Goal: Task Accomplishment & Management: Manage account settings

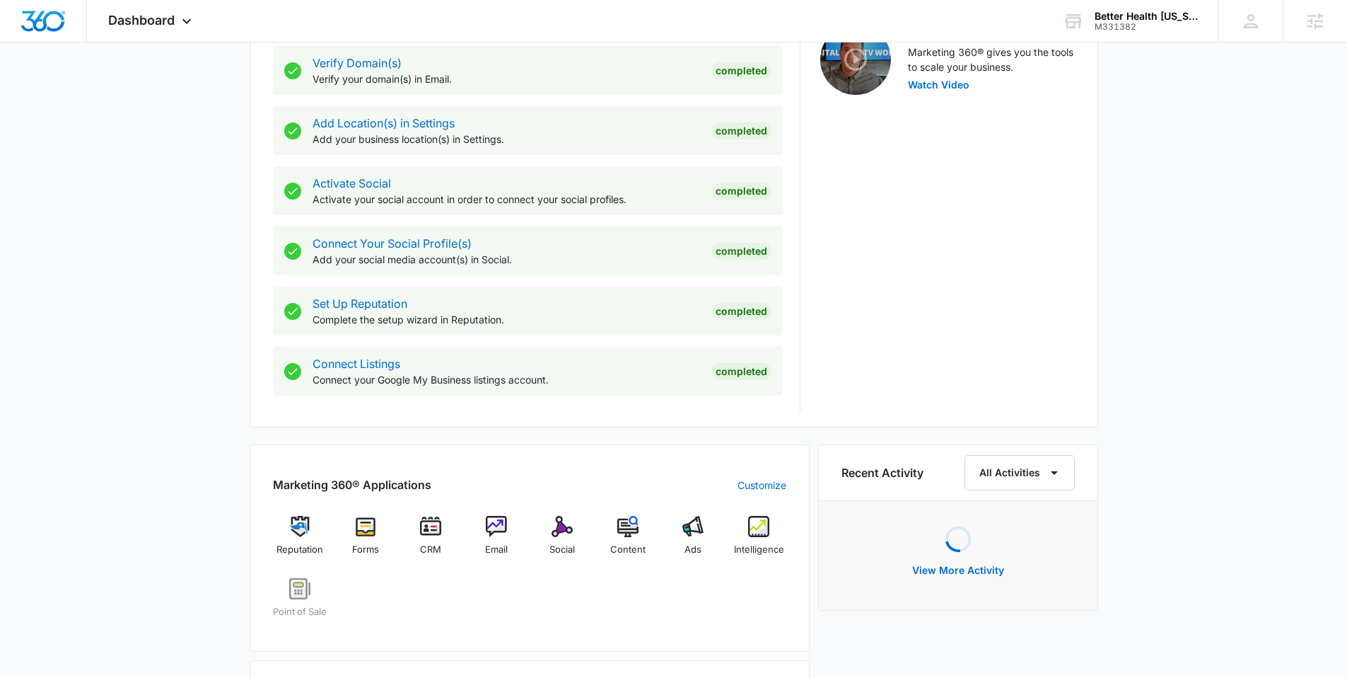
scroll to position [656, 0]
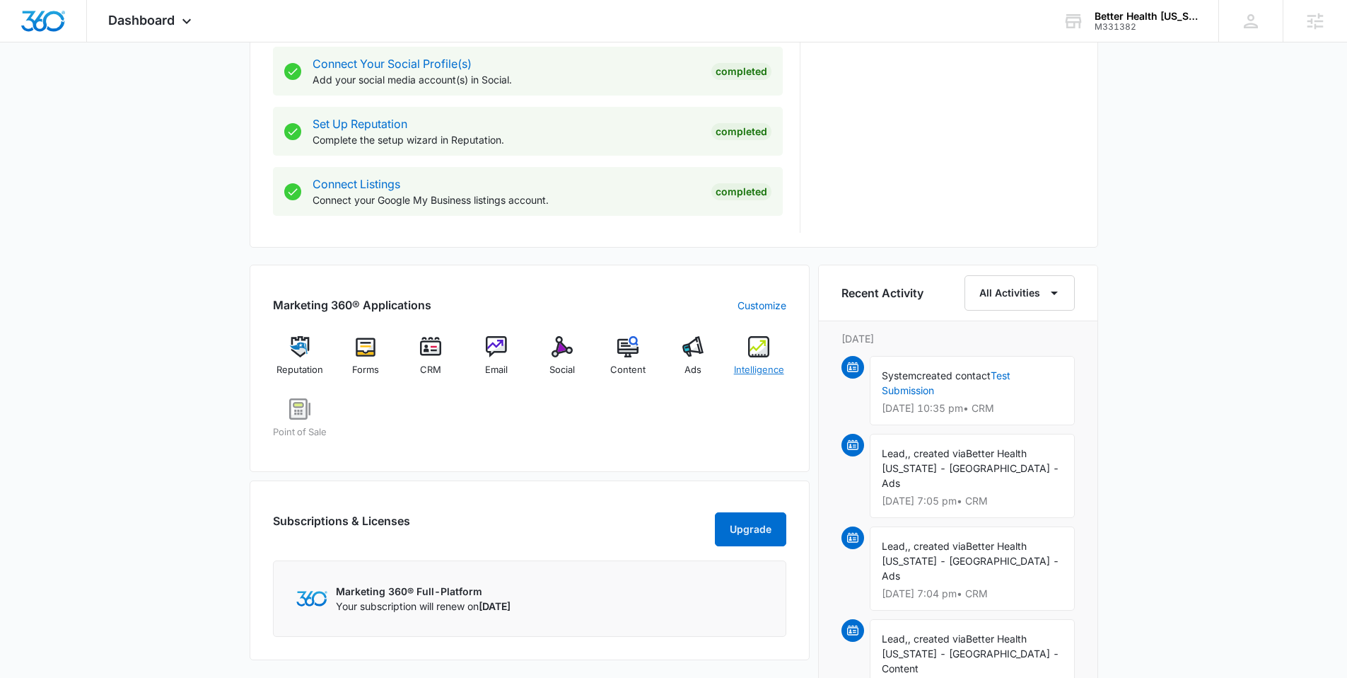
click at [750, 373] on span "Intelligence" at bounding box center [759, 370] width 50 height 14
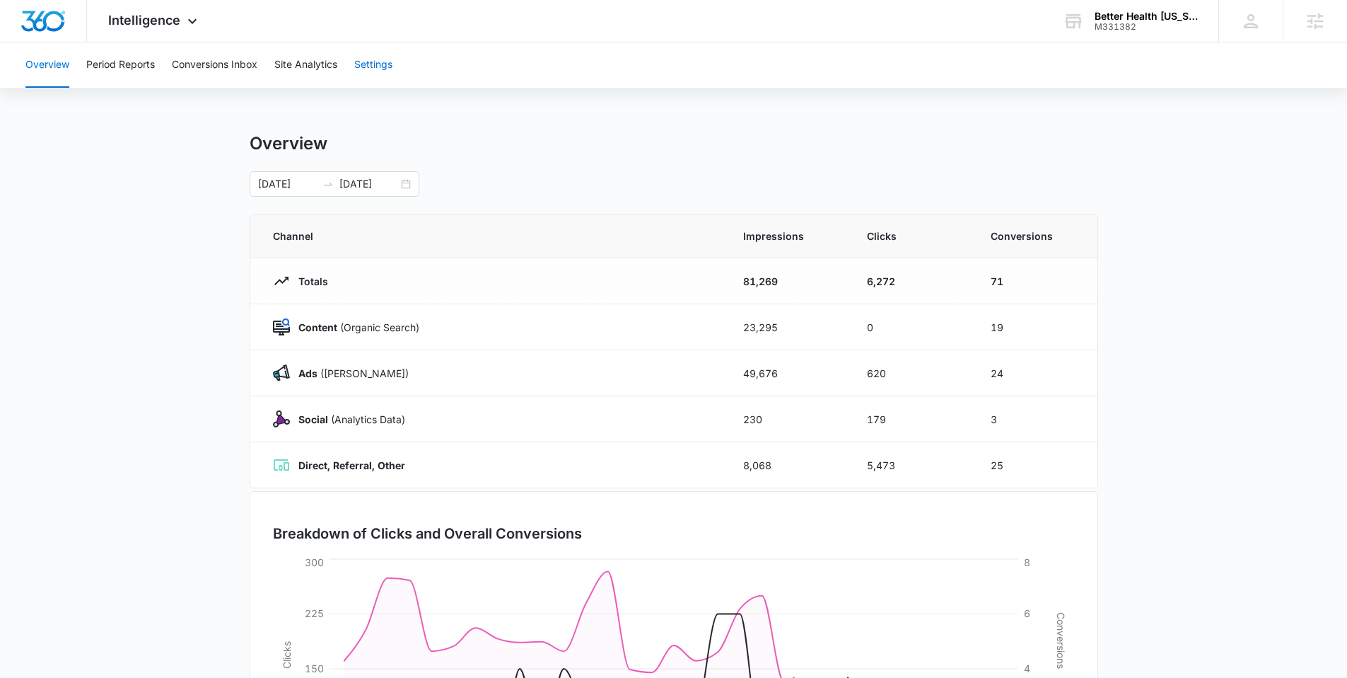
click at [378, 62] on button "Settings" at bounding box center [373, 64] width 38 height 45
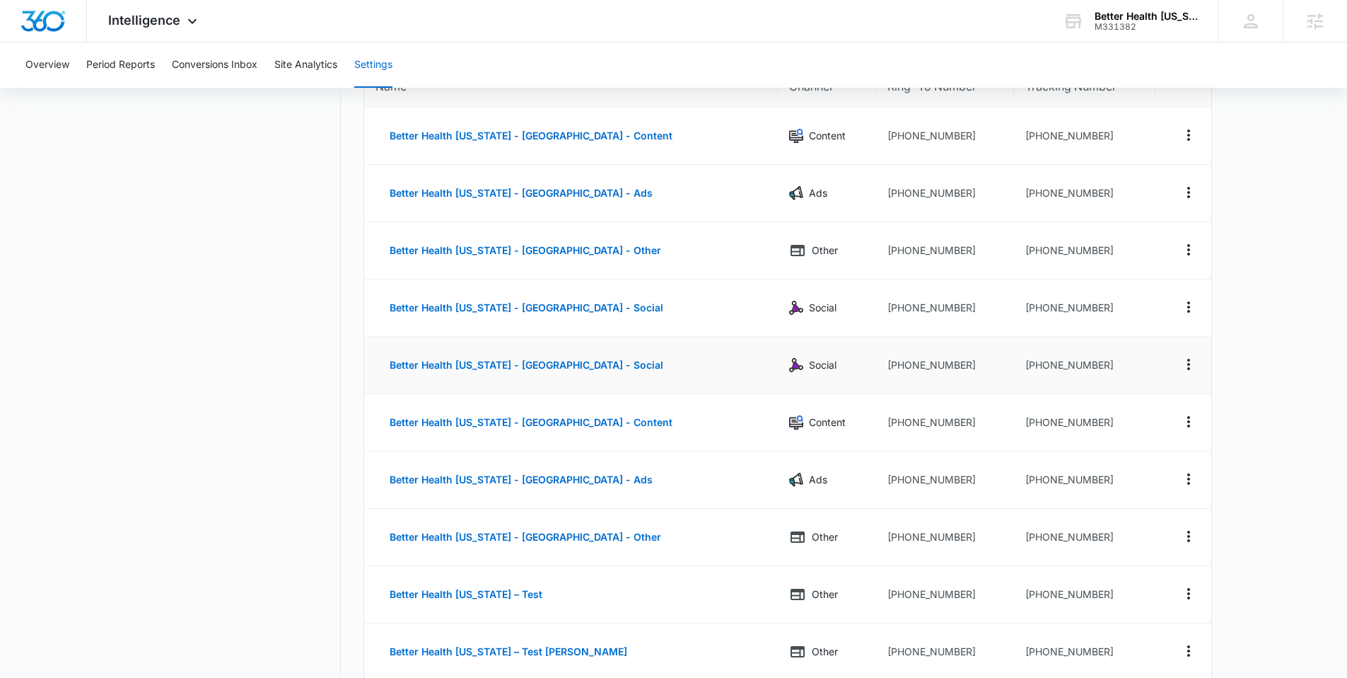
scroll to position [153, 0]
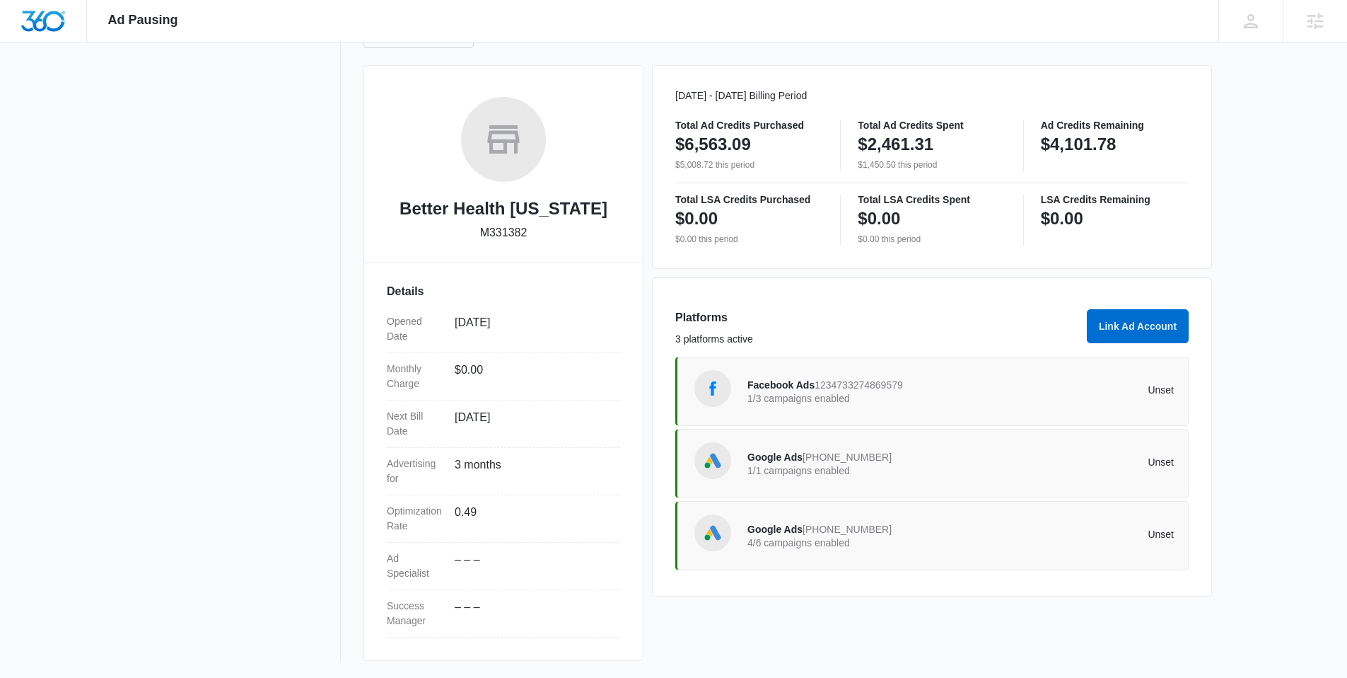
scroll to position [171, 0]
